Goal: Find contact information: Find contact information

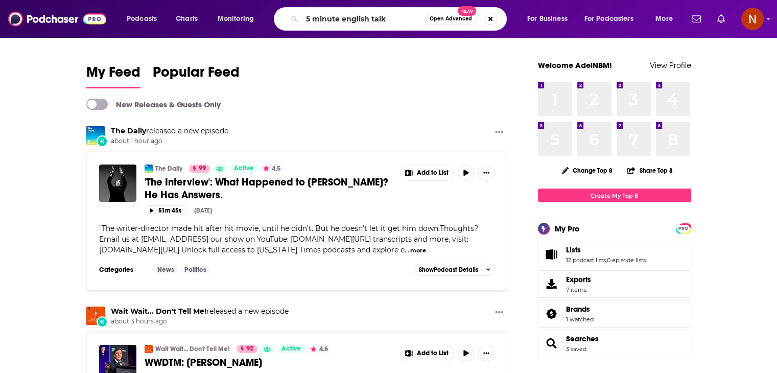
type input "5 minute english talk"
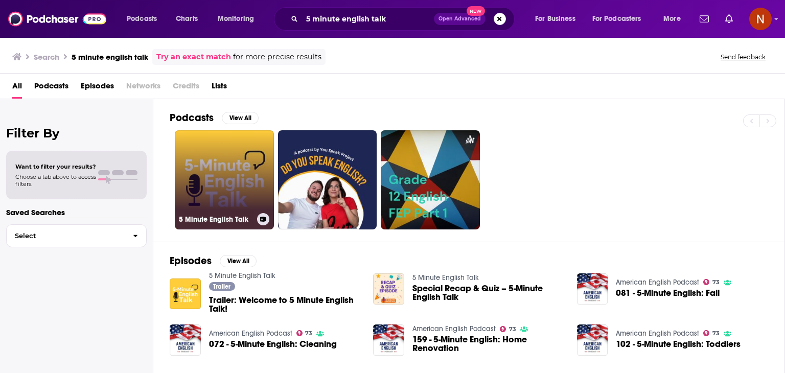
click at [203, 187] on link "5 Minute English Talk" at bounding box center [224, 179] width 99 height 99
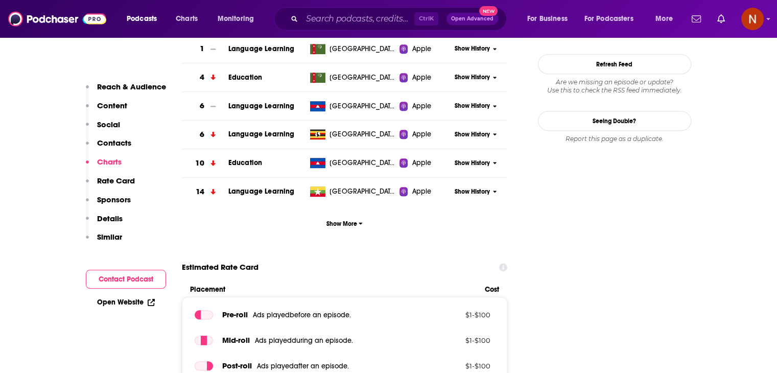
scroll to position [973, 0]
click at [350, 223] on span "Show More" at bounding box center [344, 223] width 36 height 7
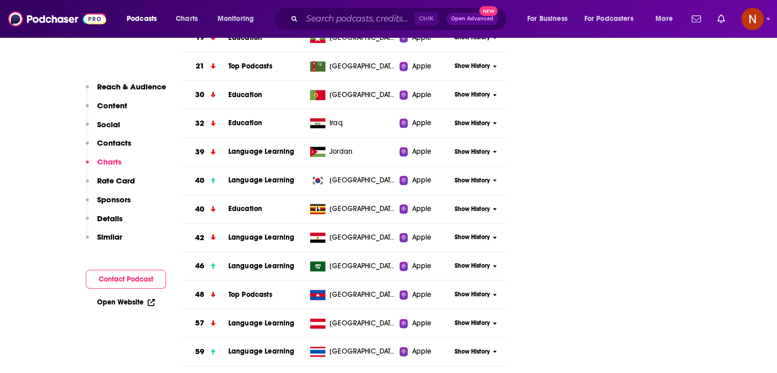
scroll to position [1213, 0]
click at [474, 262] on span "Show History" at bounding box center [472, 265] width 35 height 9
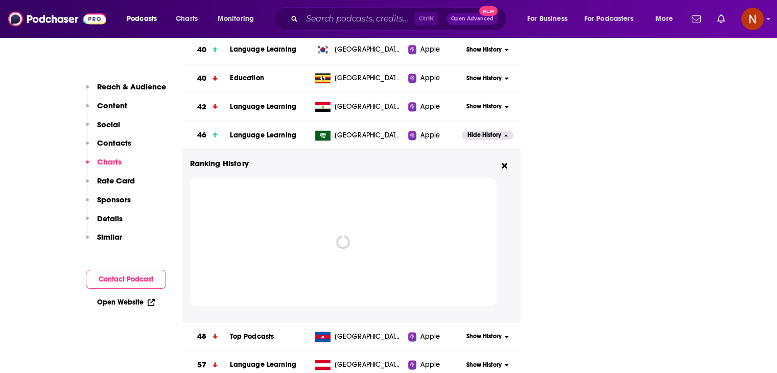
scroll to position [1354, 0]
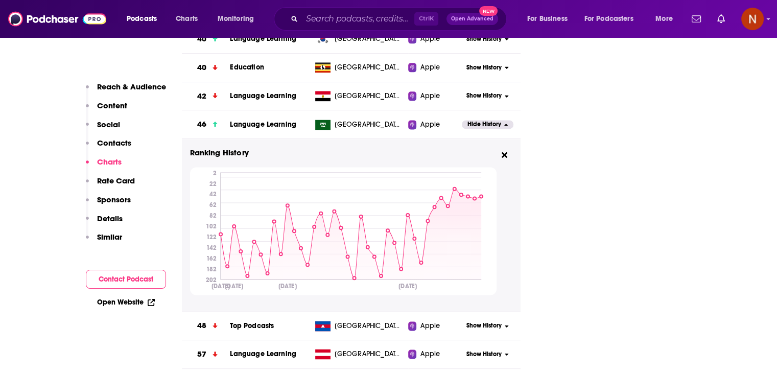
click at [502, 126] on button "Hide History" at bounding box center [487, 124] width 51 height 9
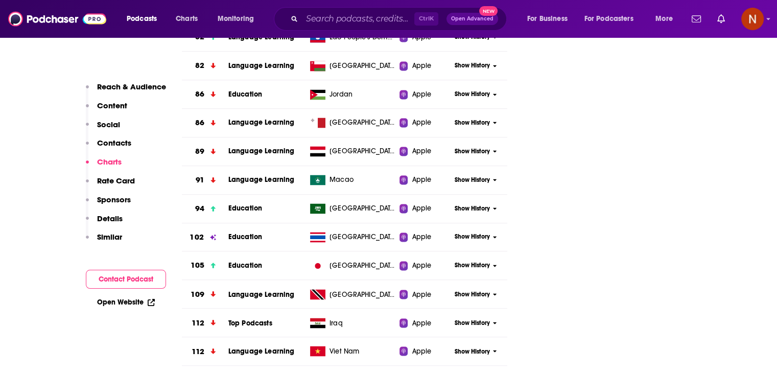
scroll to position [1678, 0]
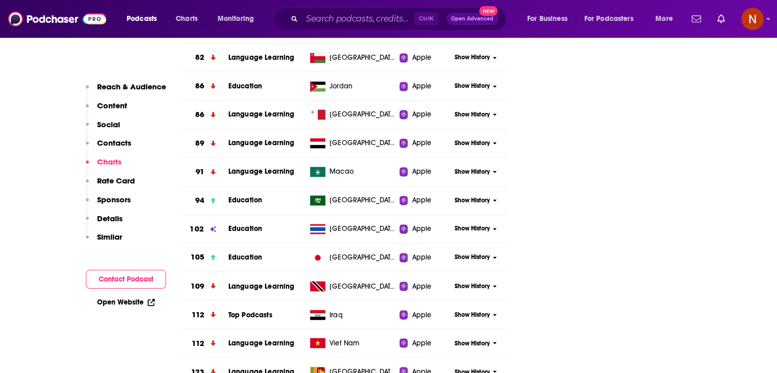
click at [472, 197] on span "Show History" at bounding box center [472, 200] width 35 height 9
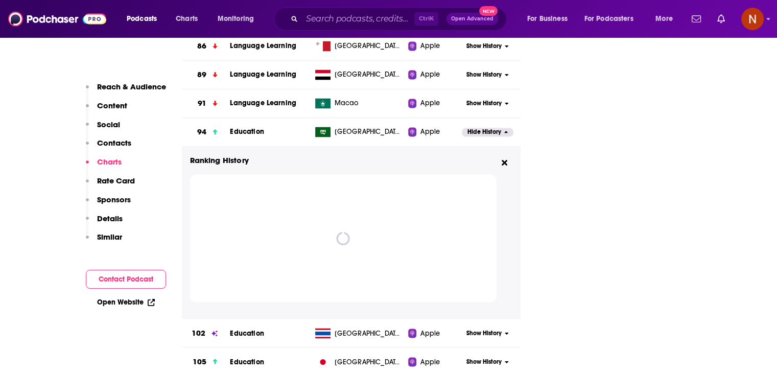
scroll to position [1747, 0]
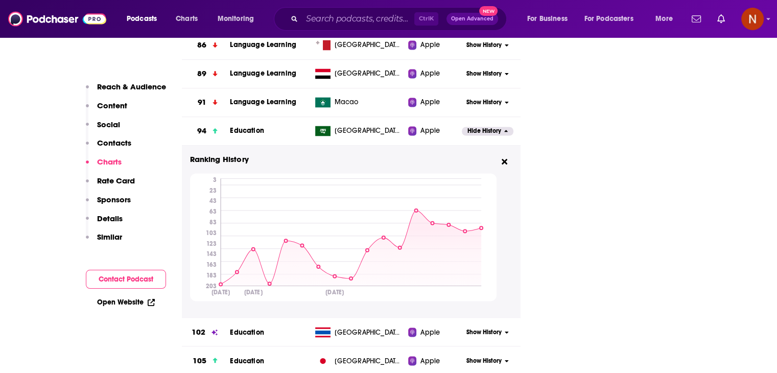
click at [482, 127] on span "Hide History" at bounding box center [484, 131] width 34 height 9
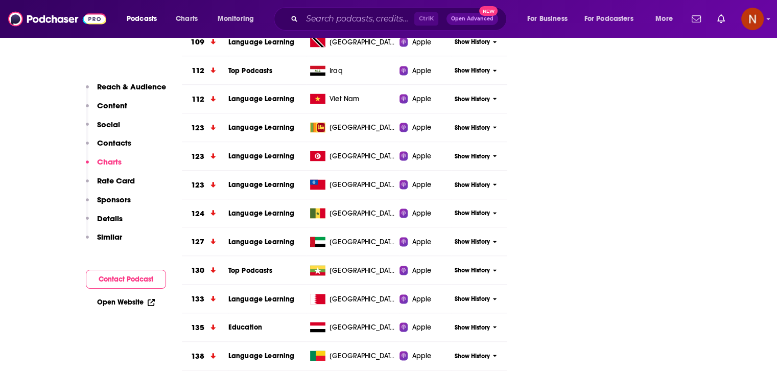
scroll to position [1927, 0]
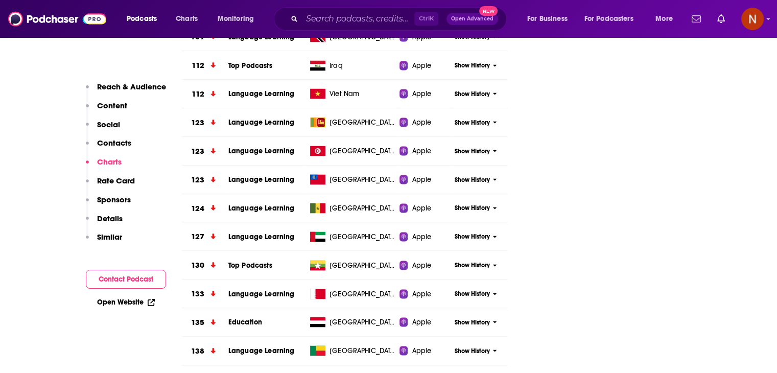
click at [466, 234] on span "Show History" at bounding box center [472, 236] width 35 height 9
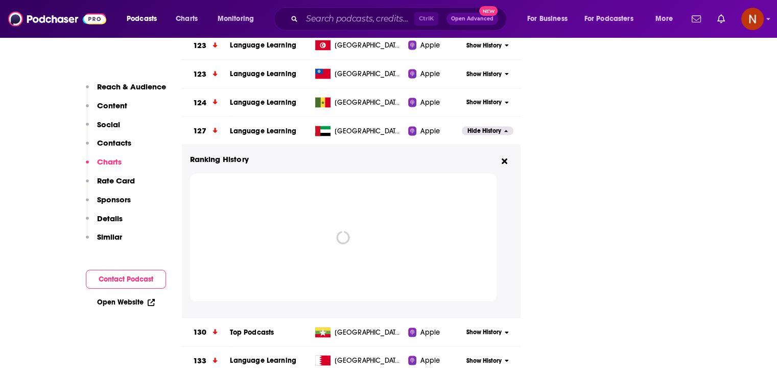
scroll to position [2048, 0]
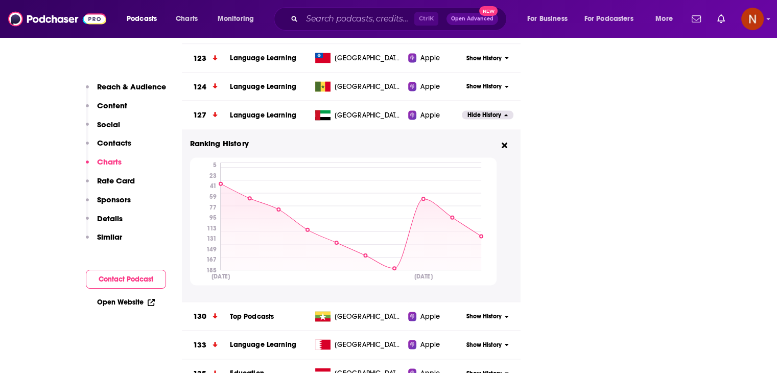
click at [490, 111] on span "Hide History" at bounding box center [484, 115] width 34 height 9
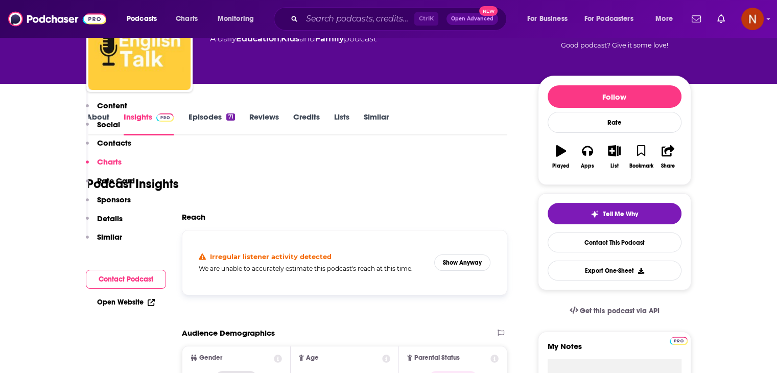
scroll to position [0, 0]
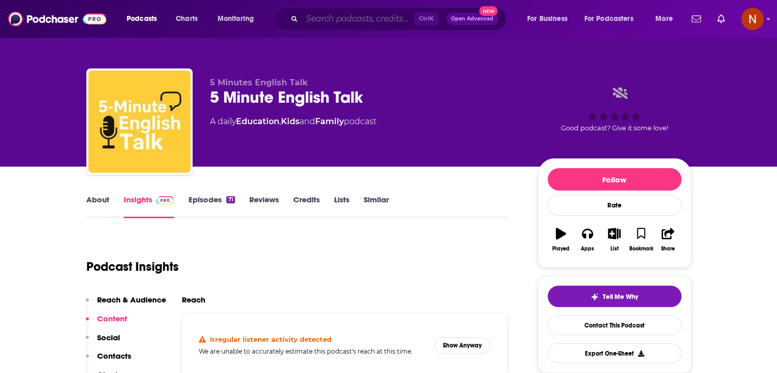
click at [399, 23] on input "Search podcasts, credits, & more..." at bounding box center [358, 19] width 112 height 16
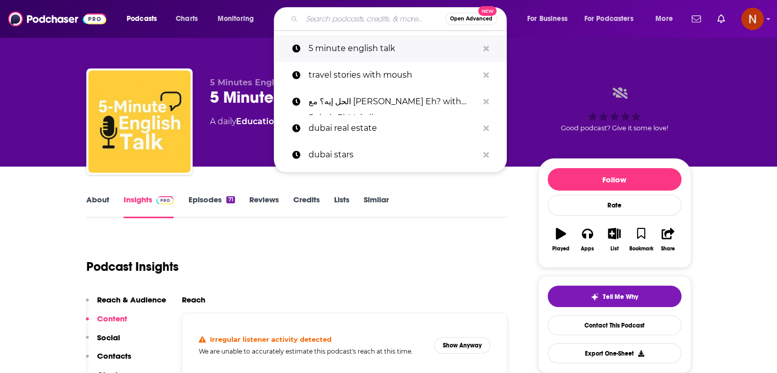
click at [489, 49] on button "Search podcasts, credits, & more..." at bounding box center [486, 48] width 16 height 19
click at [483, 51] on icon "Search podcasts, credits, & more..." at bounding box center [486, 48] width 6 height 6
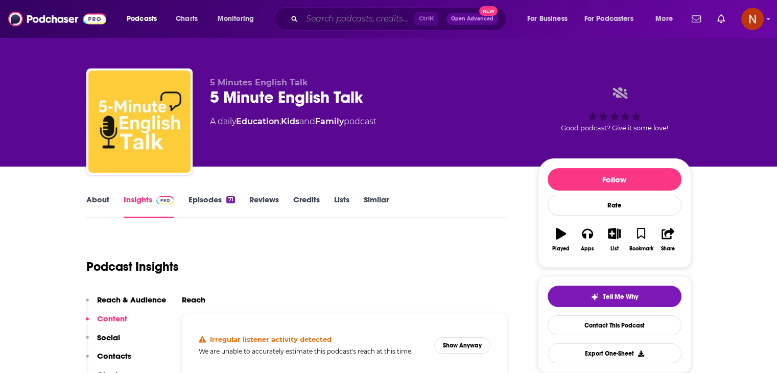
click at [350, 24] on input "Search podcasts, credits, & more..." at bounding box center [358, 19] width 112 height 16
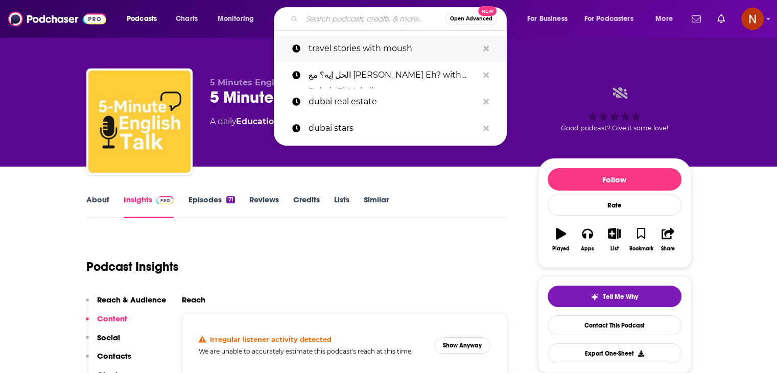
click at [353, 48] on p "travel stories with moush" at bounding box center [394, 48] width 170 height 27
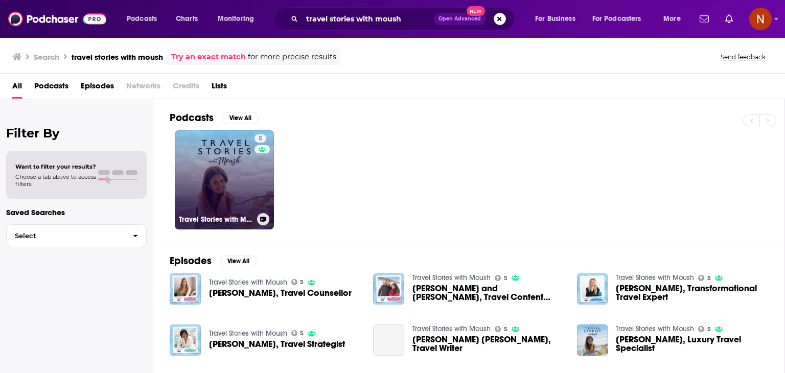
click at [182, 159] on link "5 Travel Stories with Moush" at bounding box center [224, 179] width 99 height 99
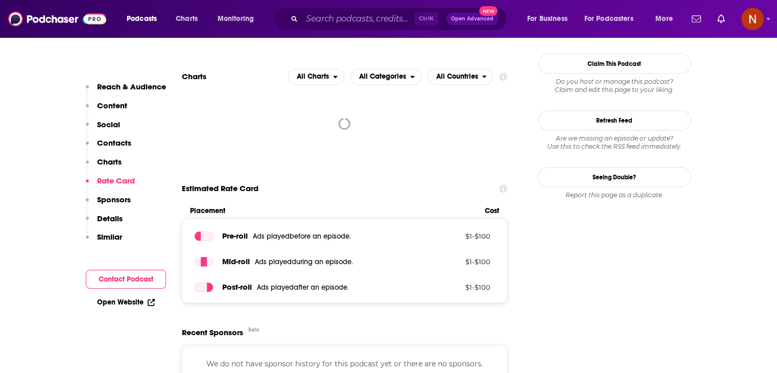
scroll to position [858, 0]
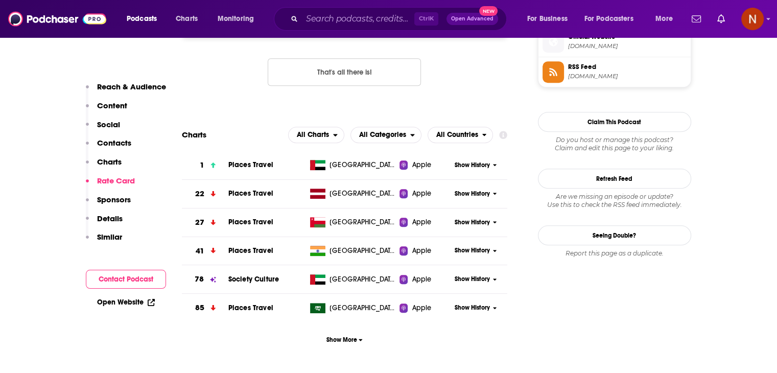
click at [484, 166] on span "Show History" at bounding box center [472, 165] width 35 height 9
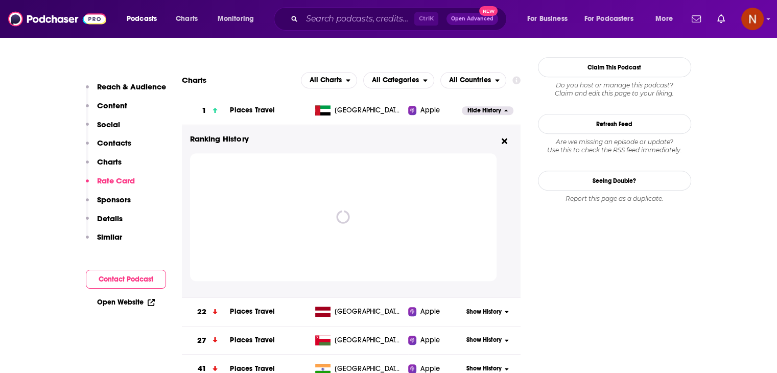
scroll to position [913, 0]
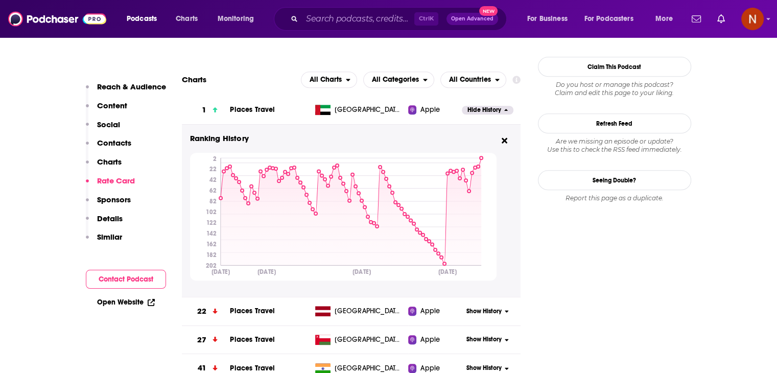
click at [474, 107] on span "Hide History" at bounding box center [484, 110] width 34 height 9
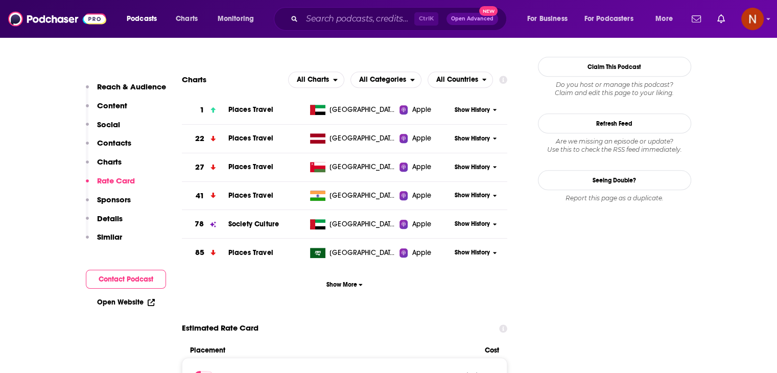
scroll to position [922, 0]
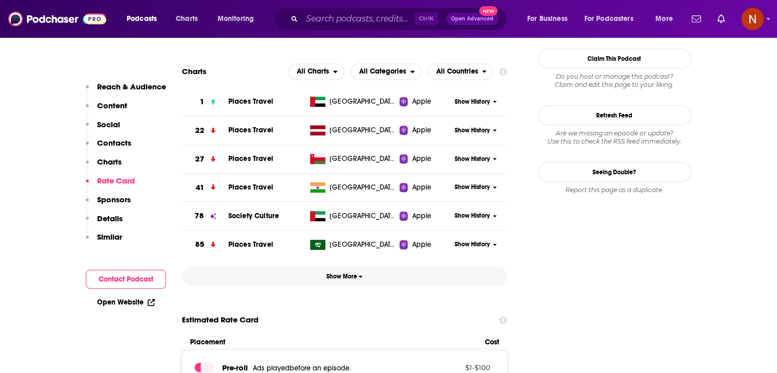
click at [354, 276] on span "Show More" at bounding box center [344, 276] width 36 height 7
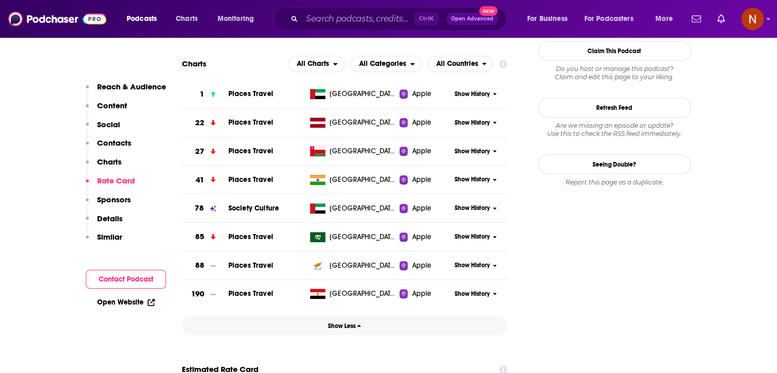
scroll to position [924, 0]
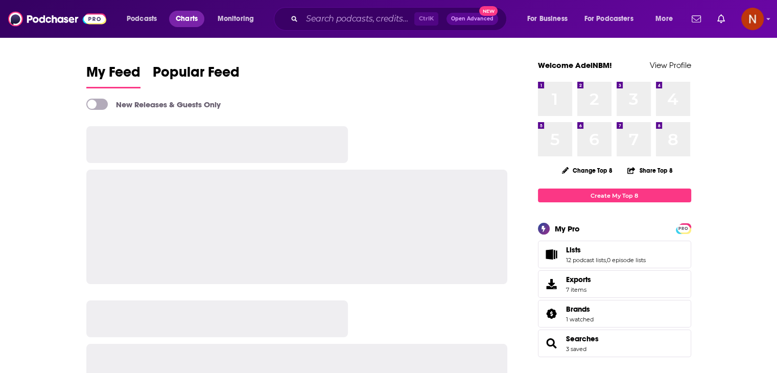
click at [194, 21] on span "Charts" at bounding box center [187, 19] width 22 height 14
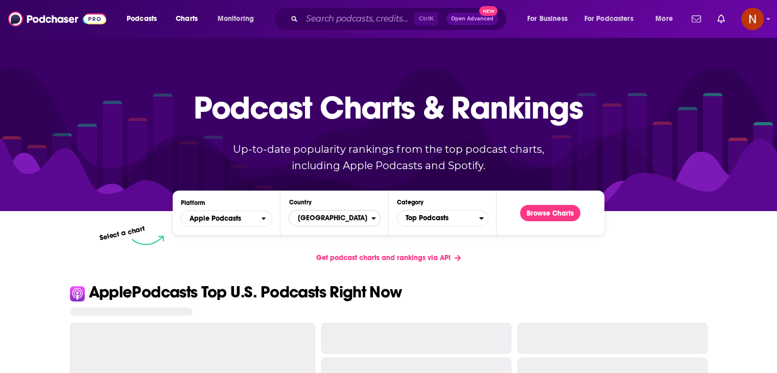
click at [314, 222] on span "[GEOGRAPHIC_DATA]" at bounding box center [330, 217] width 82 height 17
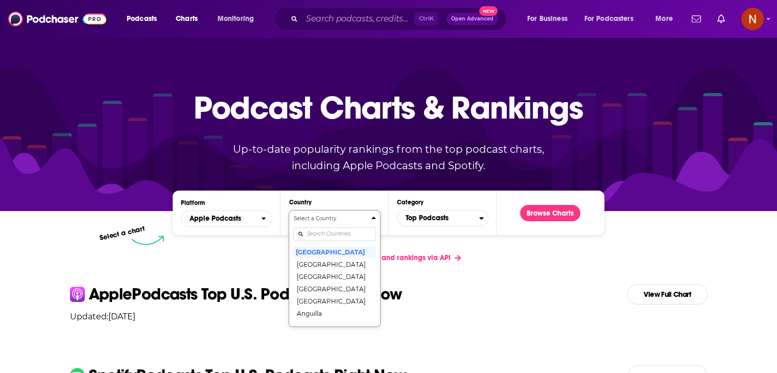
click at [319, 233] on input "Countries" at bounding box center [334, 234] width 82 height 14
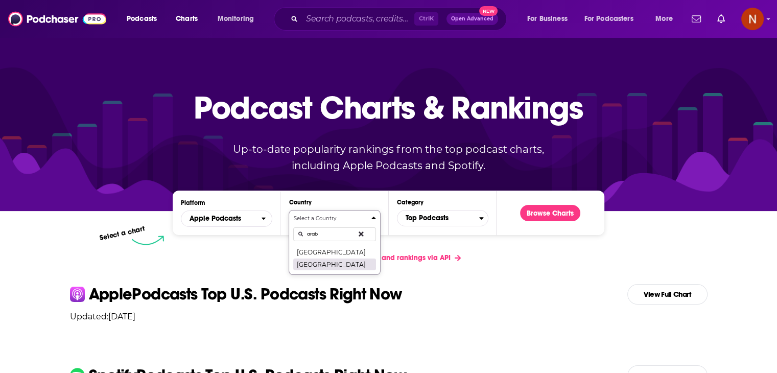
type input "arab"
click at [320, 266] on button "[GEOGRAPHIC_DATA]" at bounding box center [334, 264] width 82 height 12
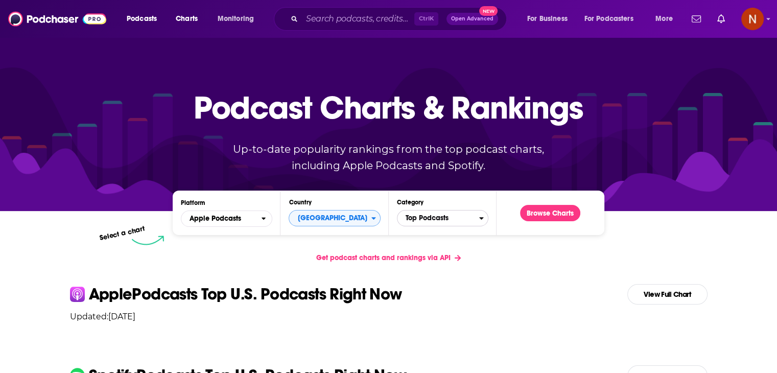
click at [458, 211] on span "Top Podcasts" at bounding box center [438, 217] width 82 height 17
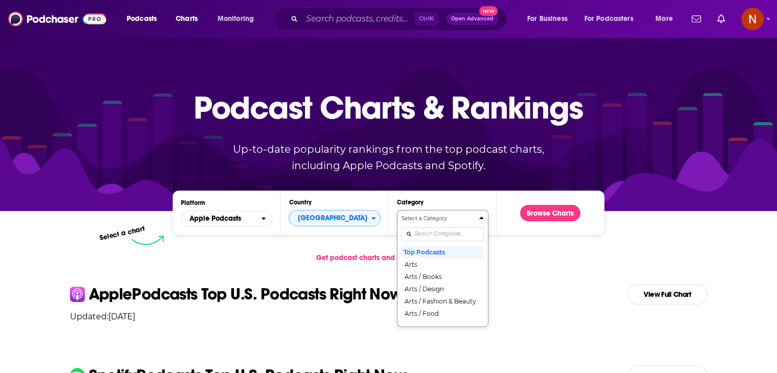
click at [443, 232] on div "Select a Category Top Podcasts Arts Arts / Books Arts / Design Arts / Fashion &…" at bounding box center [443, 269] width 82 height 108
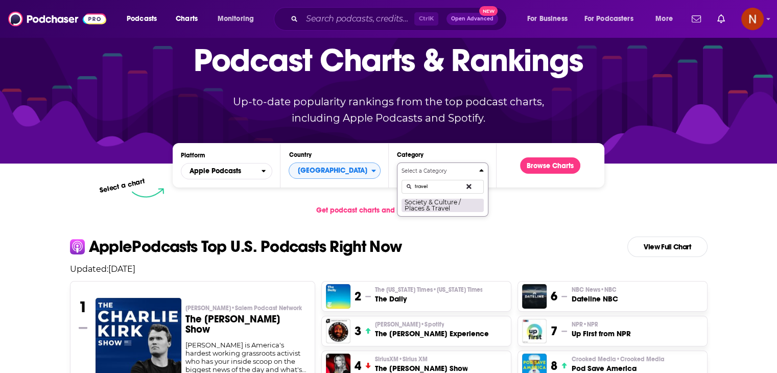
type input "travel"
click at [440, 205] on button "Society & Culture / Places & Travel" at bounding box center [443, 205] width 82 height 14
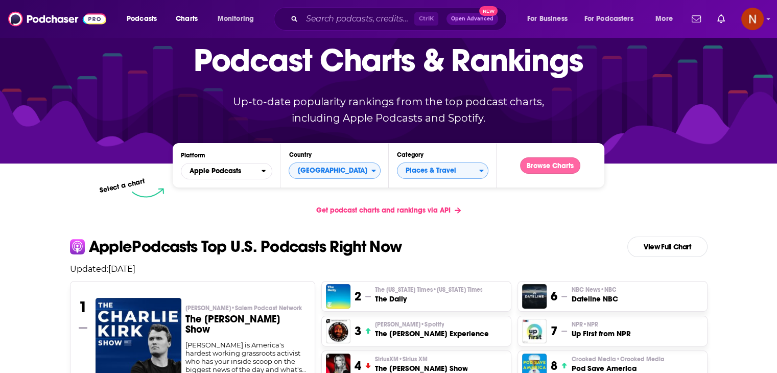
click at [538, 167] on button "Browse Charts" at bounding box center [550, 165] width 60 height 16
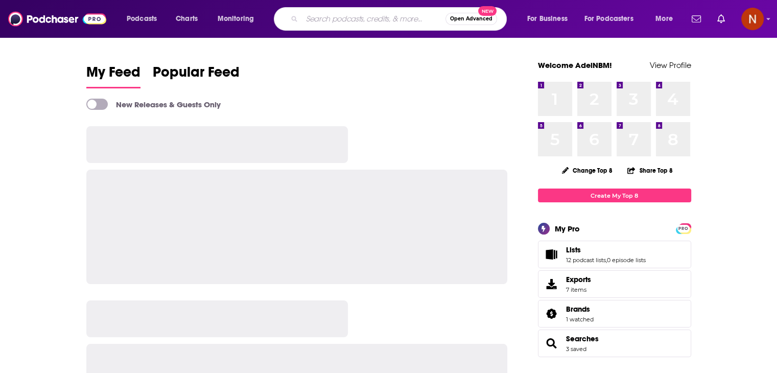
click at [354, 21] on input "Search podcasts, credits, & more..." at bounding box center [374, 19] width 144 height 16
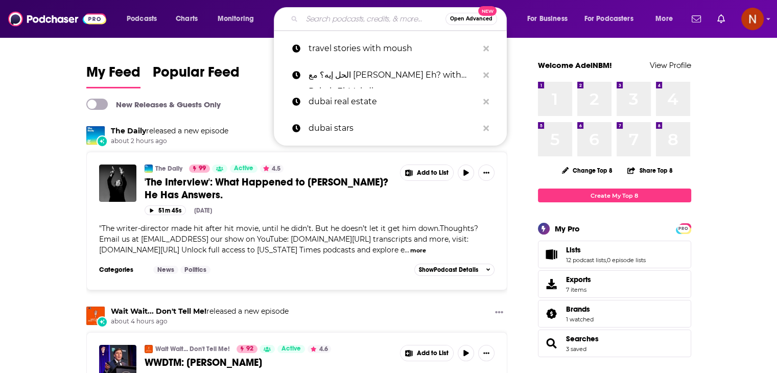
paste input "Coucou MA Biche"
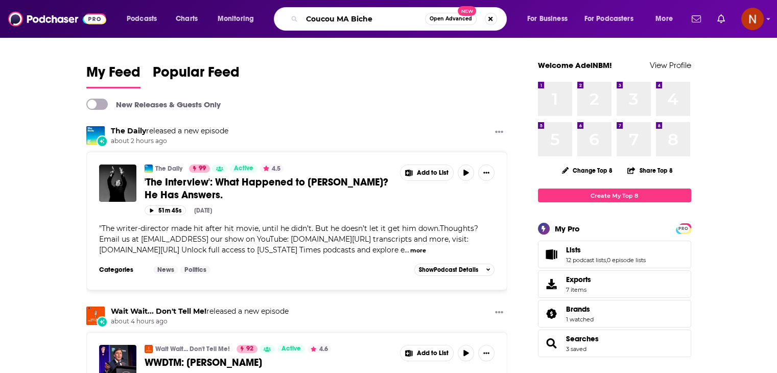
type input "Coucou MA Biche"
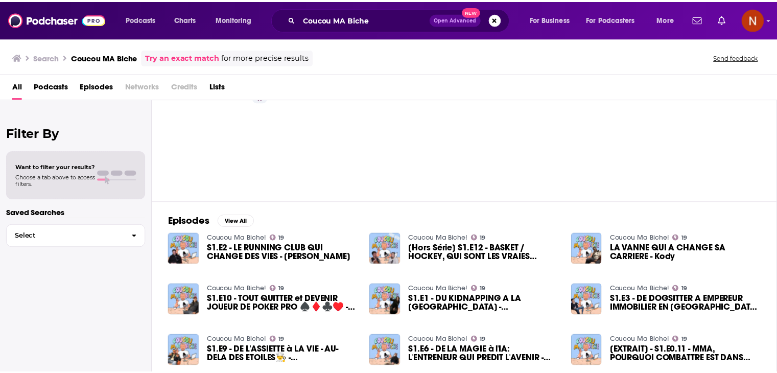
scroll to position [39, 0]
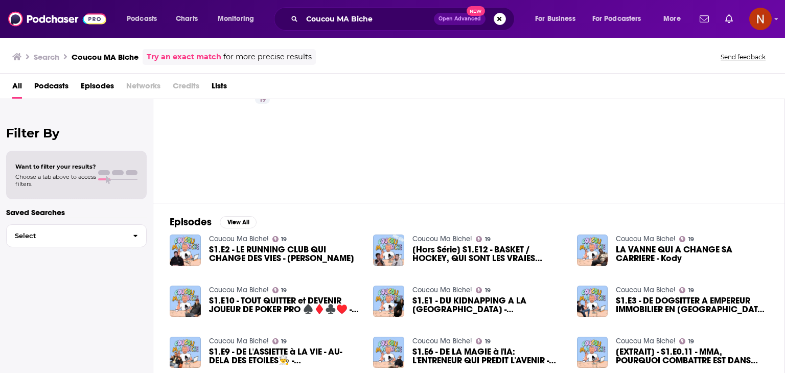
click at [182, 78] on span "Credits" at bounding box center [186, 88] width 27 height 21
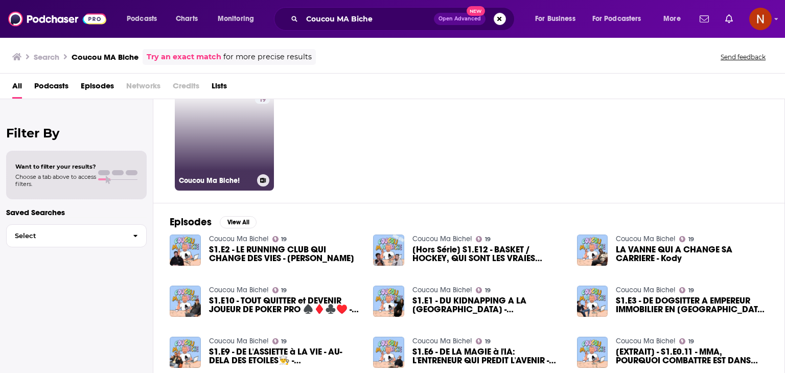
click at [197, 121] on link "19 Coucou Ma Biche!" at bounding box center [224, 140] width 99 height 99
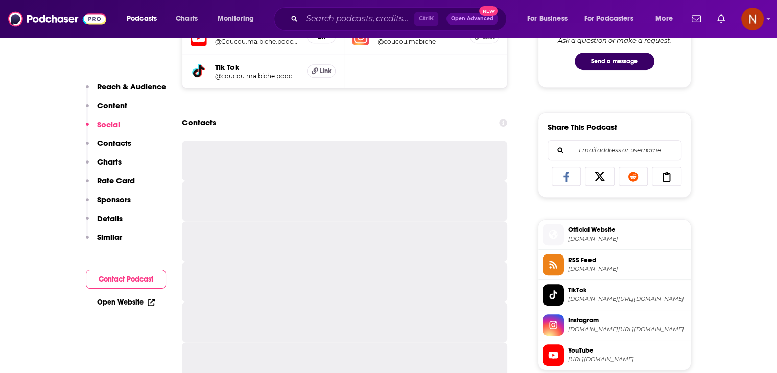
scroll to position [609, 0]
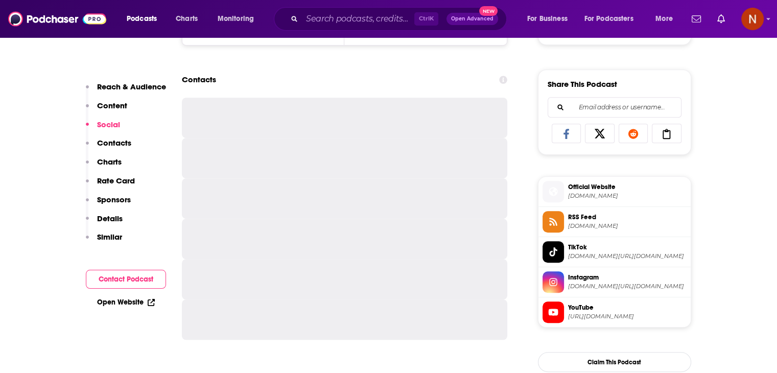
click at [592, 228] on span "feed.ausha.co" at bounding box center [627, 226] width 119 height 8
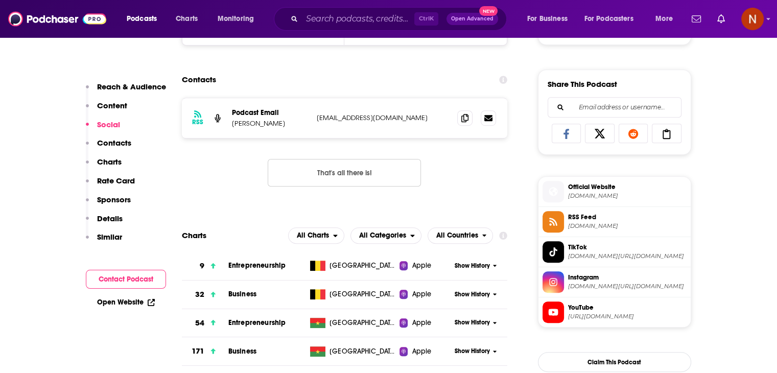
click at [462, 267] on span "Show History" at bounding box center [472, 266] width 35 height 9
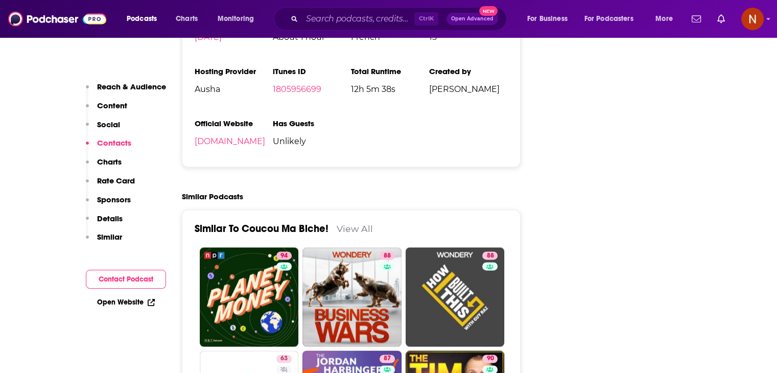
scroll to position [536, 0]
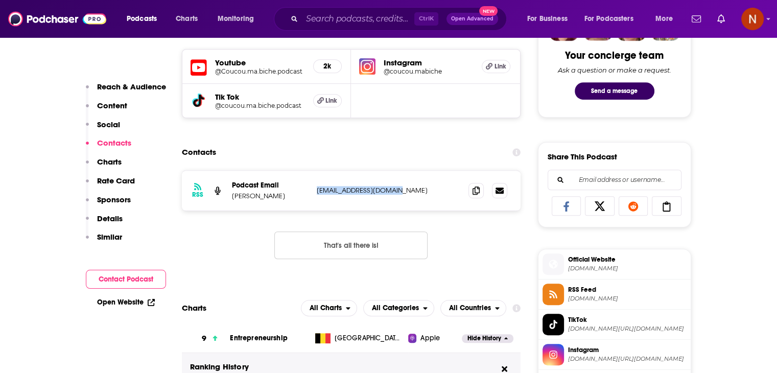
drag, startPoint x: 403, startPoint y: 189, endPoint x: 313, endPoint y: 189, distance: 89.9
click at [313, 189] on div "RSS Podcast Email Brice Boland brice.boland@gmail.com brice.boland@gmail.com" at bounding box center [351, 191] width 339 height 40
copy p "brice.boland@gmail.com"
